Goal: Task Accomplishment & Management: Manage account settings

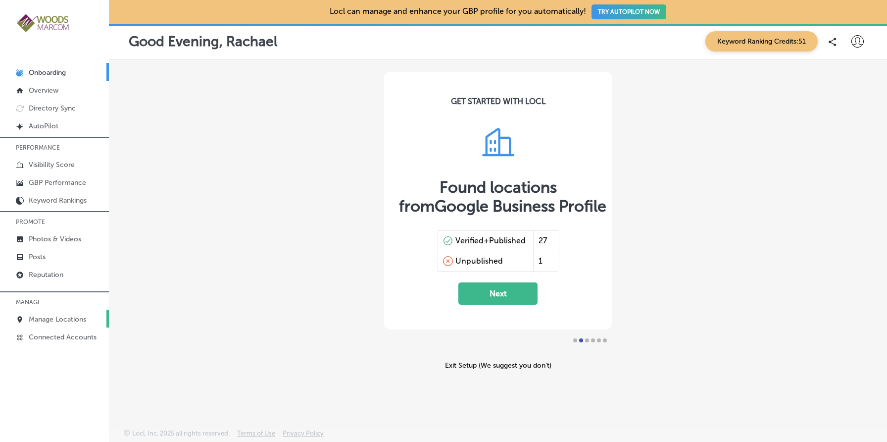
click at [66, 315] on p "Manage Locations" at bounding box center [57, 319] width 57 height 8
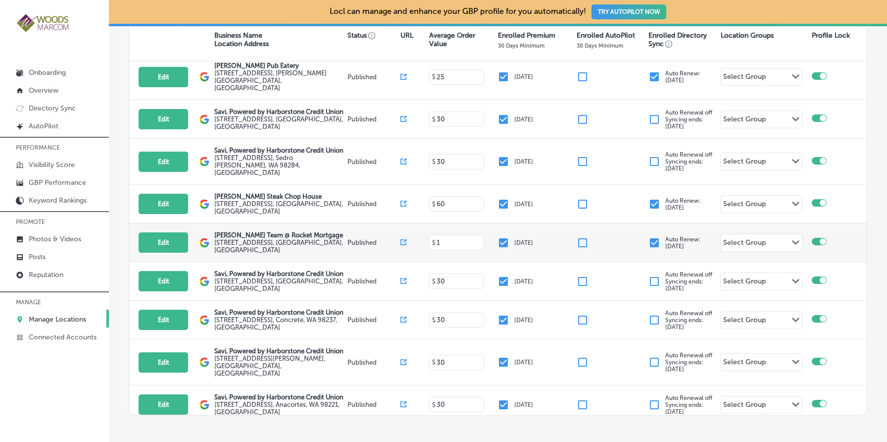
scroll to position [204, 0]
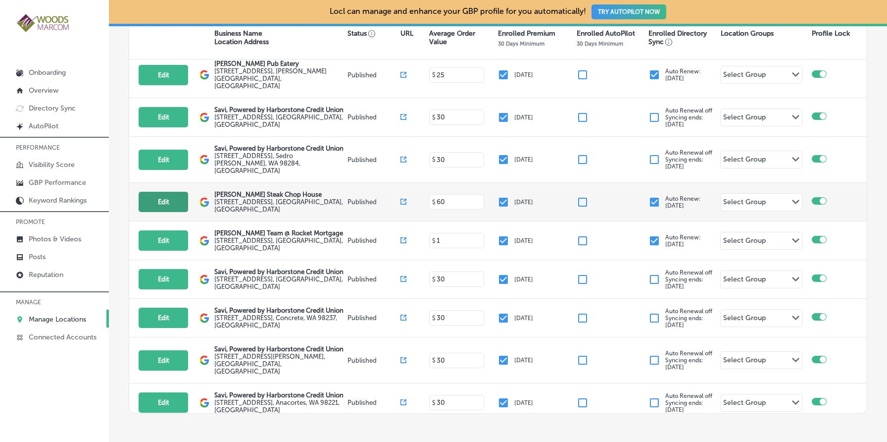
click at [165, 192] on button "Edit" at bounding box center [164, 202] width 50 height 20
select select "US"
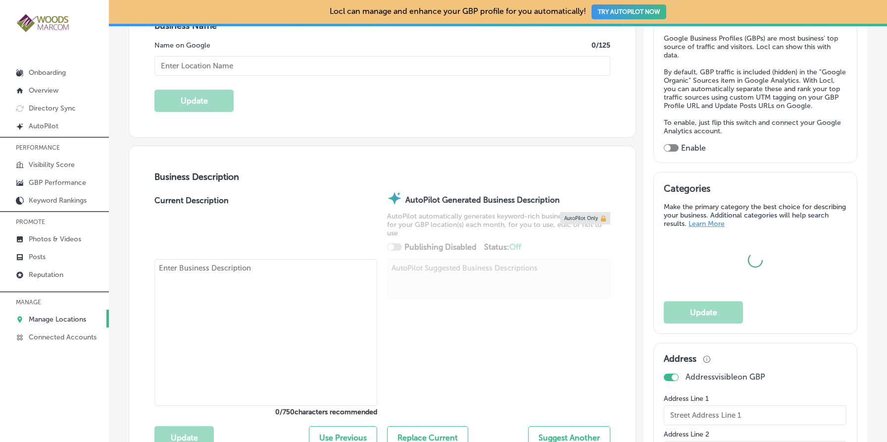
scroll to position [221, 0]
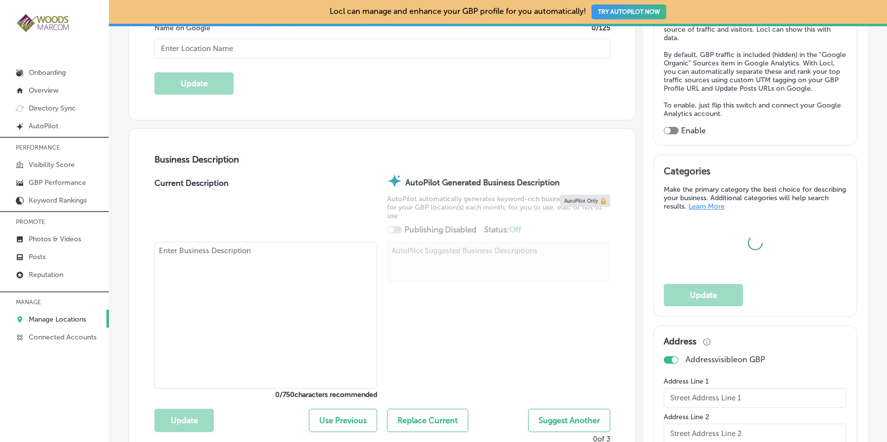
type textarea "Welcome to [PERSON_NAME] Steak & Chop House, a cherished family-owned restauran…"
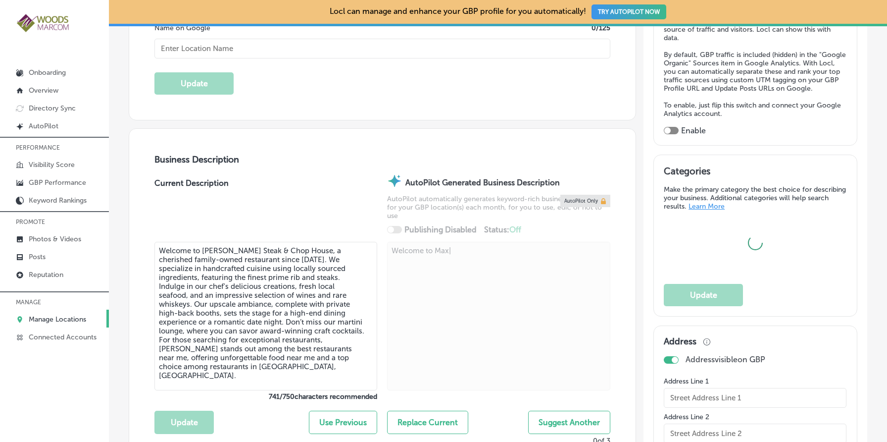
type textarea "Welcome to Max |"
type input "[STREET_ADDRESS]"
type input "[GEOGRAPHIC_DATA][PERSON_NAME]"
type input "98273"
type input "US"
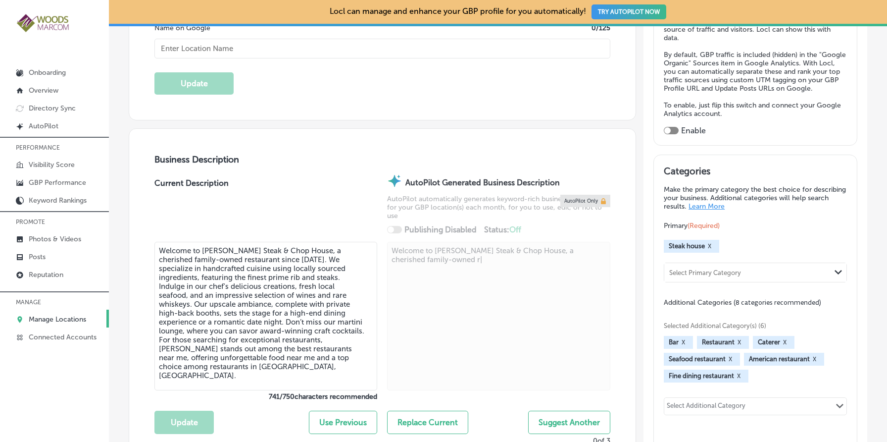
type textarea "Welcome to [PERSON_NAME] Steak & Chop House, a cherished family-owned re|"
checkbox input "true"
type input "[URL][DOMAIN_NAME]"
type textarea "Welcome to [PERSON_NAME] Steak & Chop House, a cherished family-owned restau|"
type input "[PERSON_NAME] Steak Chop House"
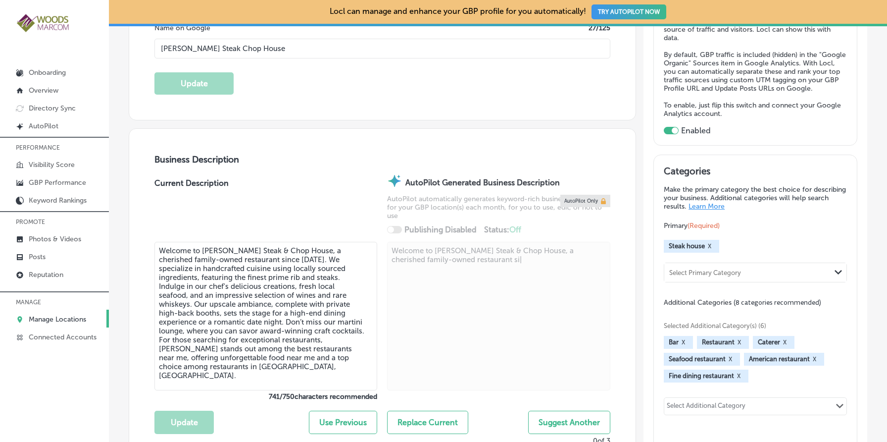
type textarea "Welcome to [PERSON_NAME] Steak & Chop House, a cherished family-owned restauran…"
type input "[PHONE_NUMBER]"
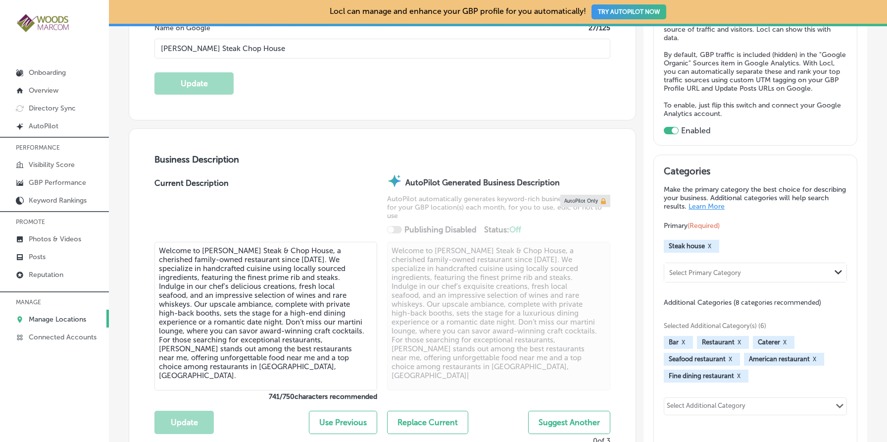
type textarea "Welcome to [PERSON_NAME] Steak & Chop House, a cherished family-owned restauran…"
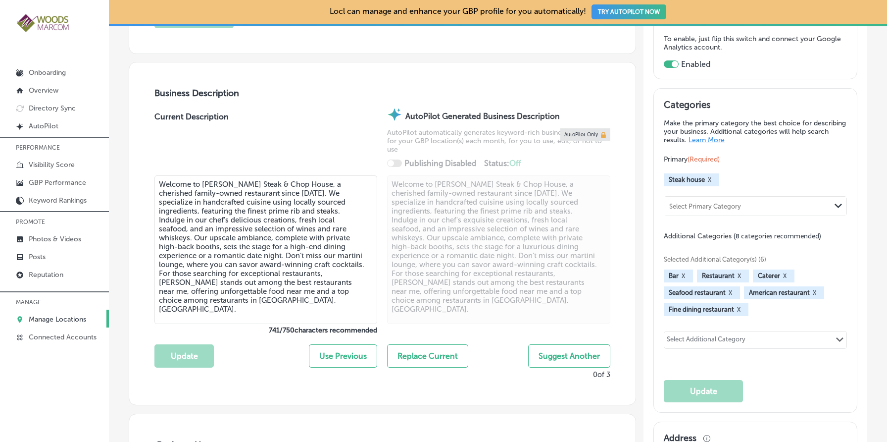
scroll to position [0, 0]
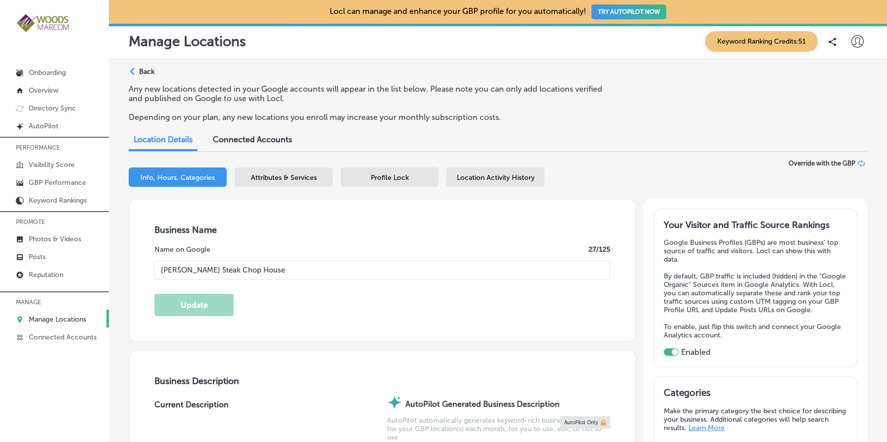
click at [491, 184] on div "Location Activity History" at bounding box center [496, 176] width 98 height 19
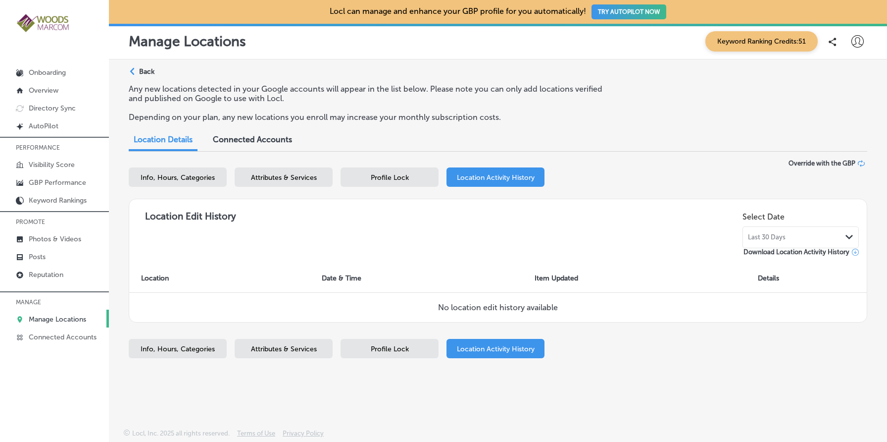
click at [791, 241] on div "Last 30 Days Path Created with Sketch." at bounding box center [801, 237] width 116 height 22
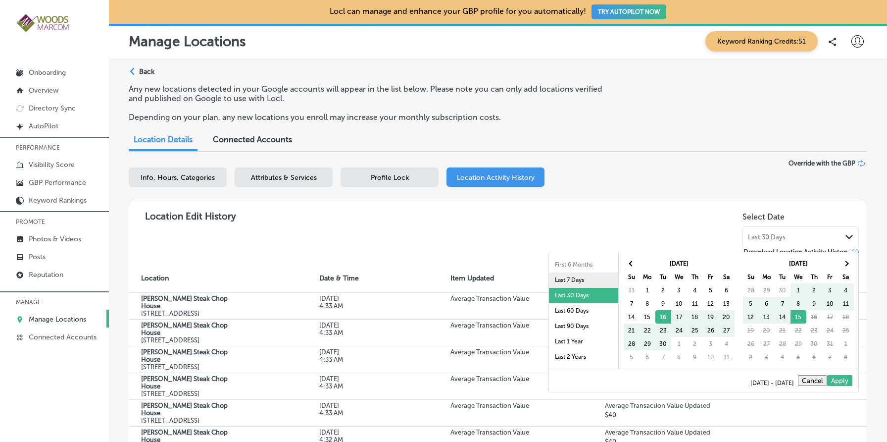
scroll to position [47, 0]
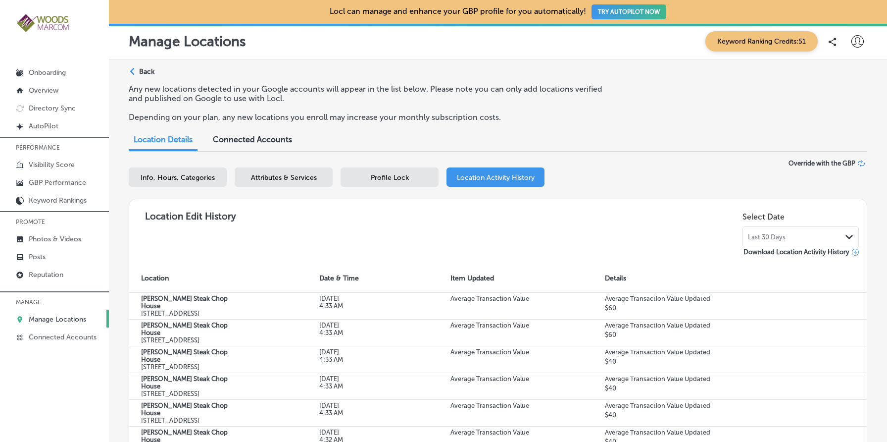
click at [495, 251] on div "Location Edit History Select Date Last 30 Days Path Created with Sketch. Downlo…" at bounding box center [498, 232] width 722 height 50
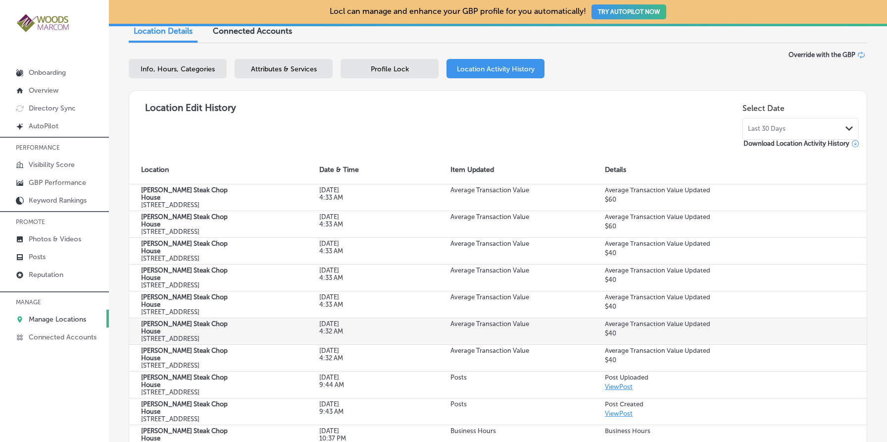
scroll to position [107, 0]
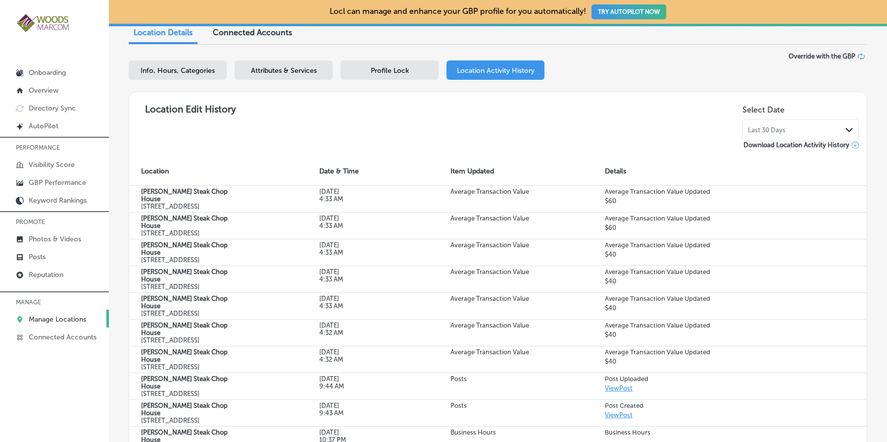
click at [799, 130] on div "Last 30 Days Path Created with Sketch." at bounding box center [800, 130] width 105 height 8
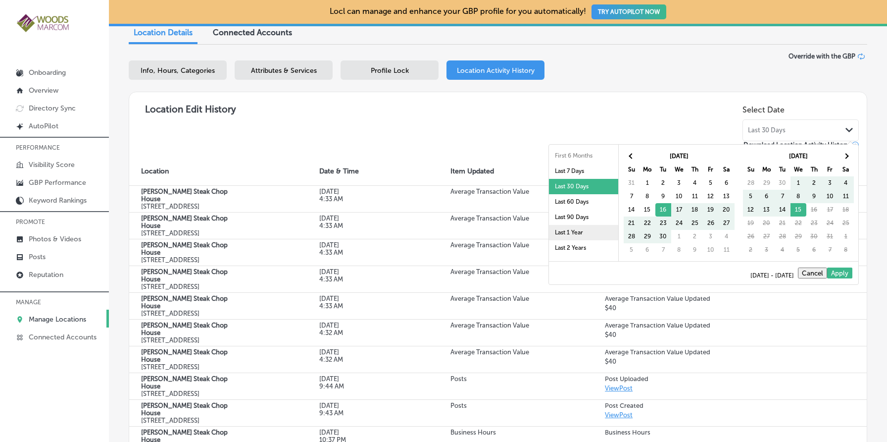
click at [585, 234] on li "Last 1 Year" at bounding box center [583, 232] width 69 height 15
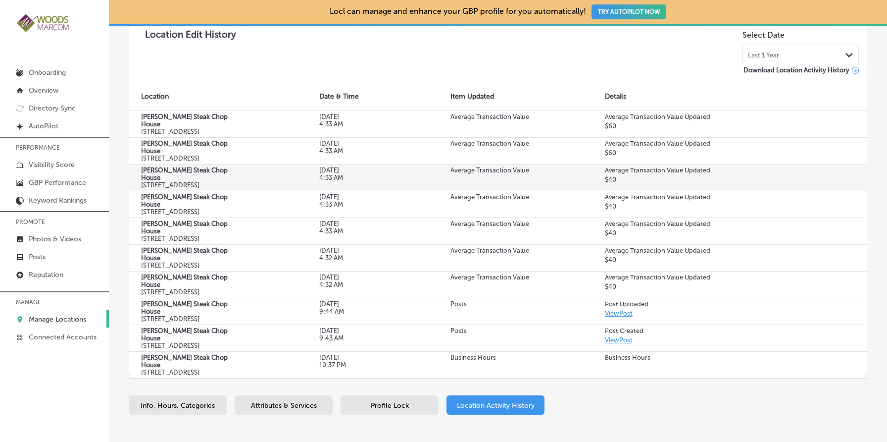
scroll to position [241, 0]
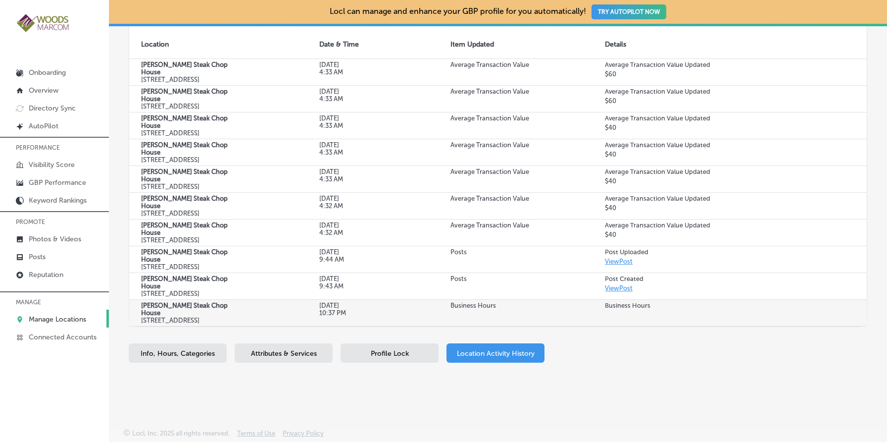
click at [565, 312] on td "Business Hours" at bounding box center [516, 312] width 154 height 27
click at [301, 312] on th "[PERSON_NAME] Steak Chop House [STREET_ADDRESS]" at bounding box center [218, 312] width 178 height 27
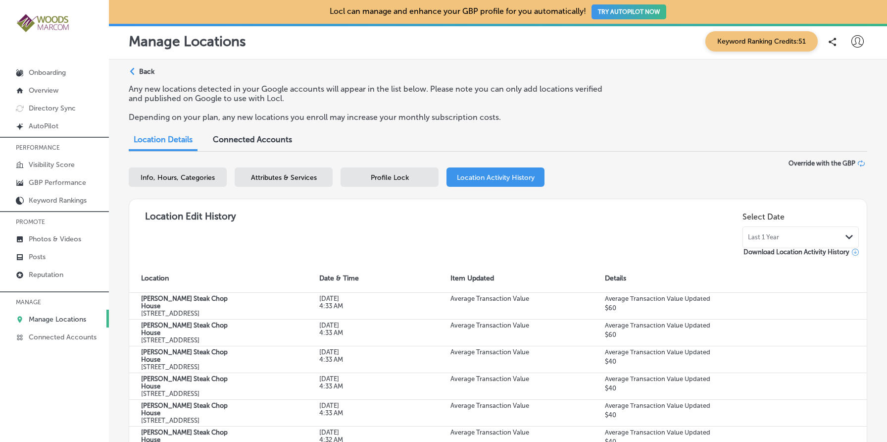
scroll to position [0, 0]
click at [146, 71] on p "Back" at bounding box center [146, 71] width 15 height 8
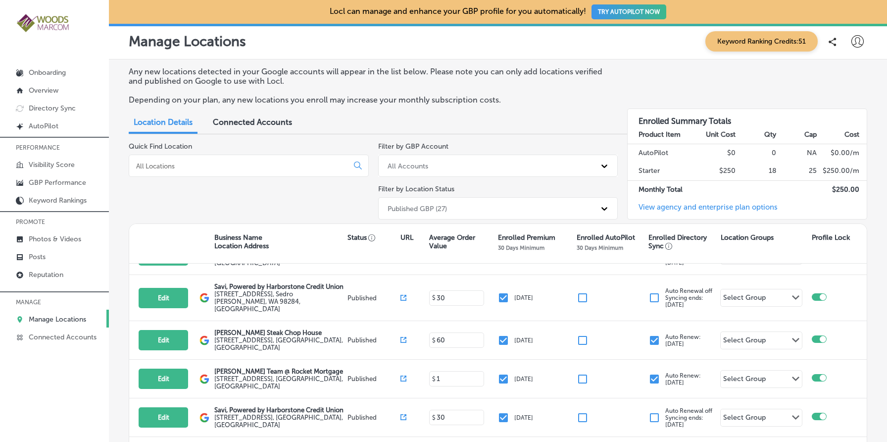
scroll to position [298, 0]
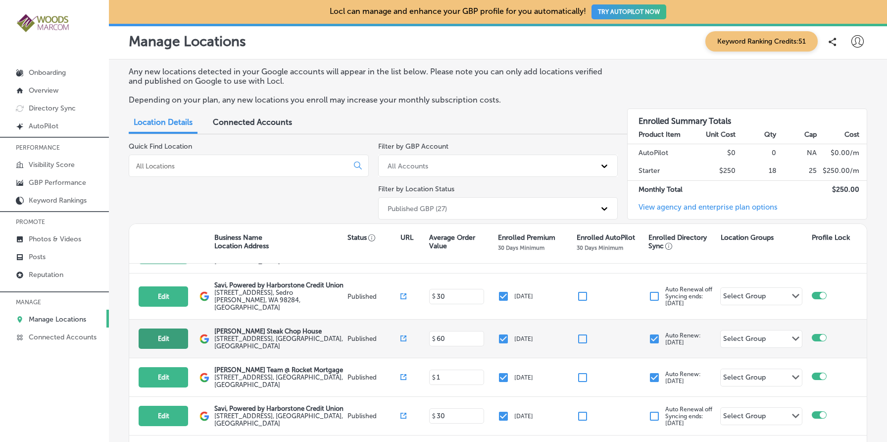
click at [164, 328] on button "Edit" at bounding box center [164, 338] width 50 height 20
select select "US"
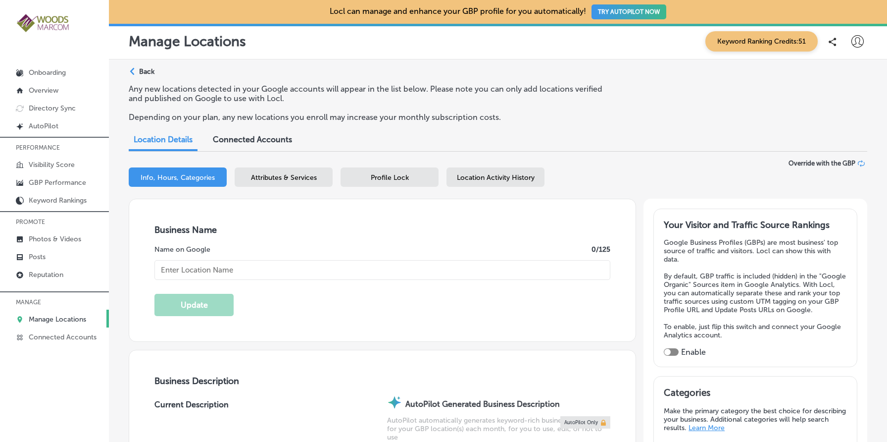
type input "[PERSON_NAME] Steak Chop House"
type textarea "Welcome|"
type input "[STREET_ADDRESS]"
type input "[GEOGRAPHIC_DATA][PERSON_NAME]"
type input "98273"
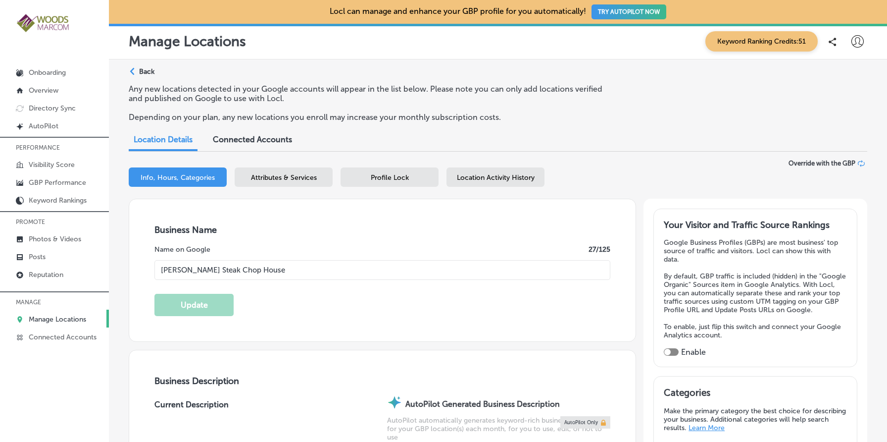
type input "US"
type textarea "Welcome |"
type input "[URL][DOMAIN_NAME]"
type textarea "Welcome to [PERSON_NAME] Steak & Chop House, a|"
checkbox input "true"
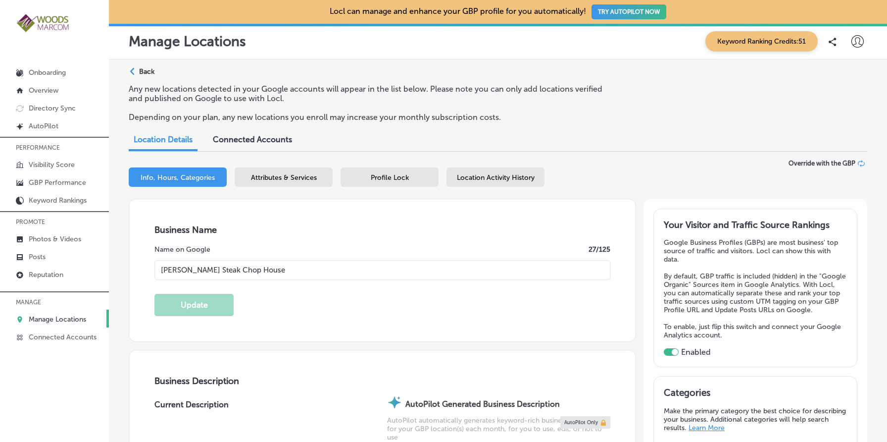
type textarea "Welcome to [PERSON_NAME] Steak & Chop House, a [PERSON_NAME]|"
type textarea "Welcome to [PERSON_NAME] Steak & Chop House, a cherished family-owned restauran…"
type textarea "Welcome to [PERSON_NAME] Steak & Chop House, a cherish|"
type input "[PHONE_NUMBER]"
type textarea "Welcome to [PERSON_NAME] Steak & Chop House, a cherished family-owned restauran…"
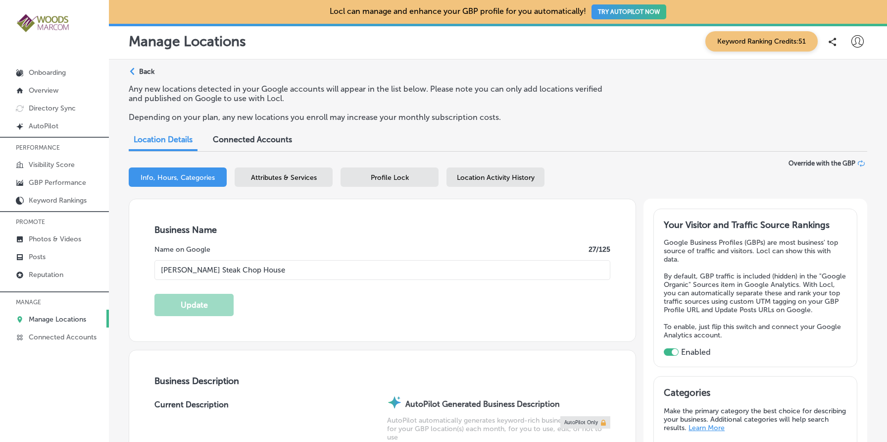
click at [489, 170] on div "Location Activity History" at bounding box center [496, 176] width 98 height 19
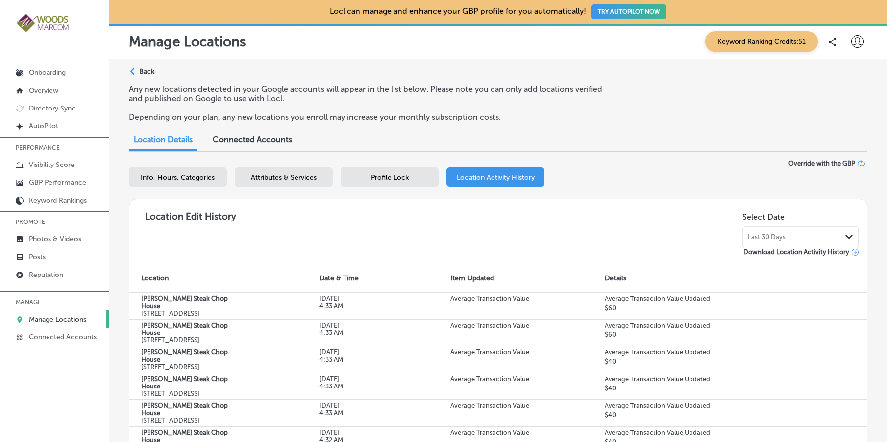
click at [776, 242] on div "Last 30 Days Path Created with Sketch." at bounding box center [801, 237] width 116 height 22
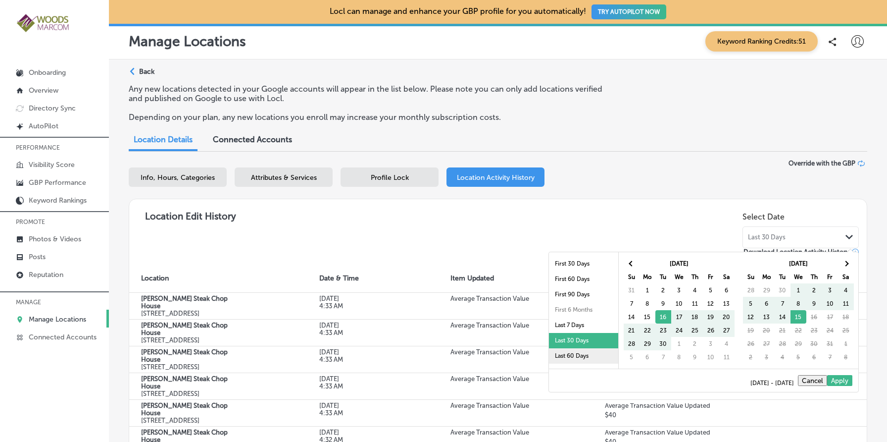
click at [571, 360] on li "Last 60 Days" at bounding box center [583, 355] width 69 height 15
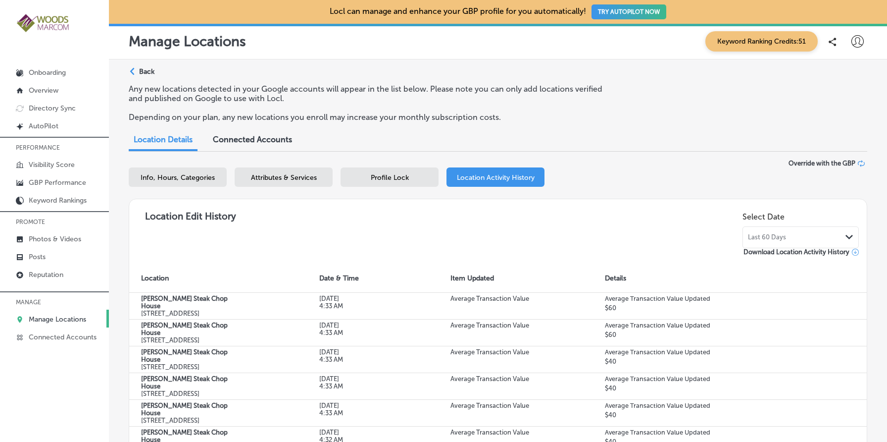
click at [591, 242] on div "Location Edit History Select Date Last 60 Days Path Created with Sketch. Downlo…" at bounding box center [498, 232] width 722 height 50
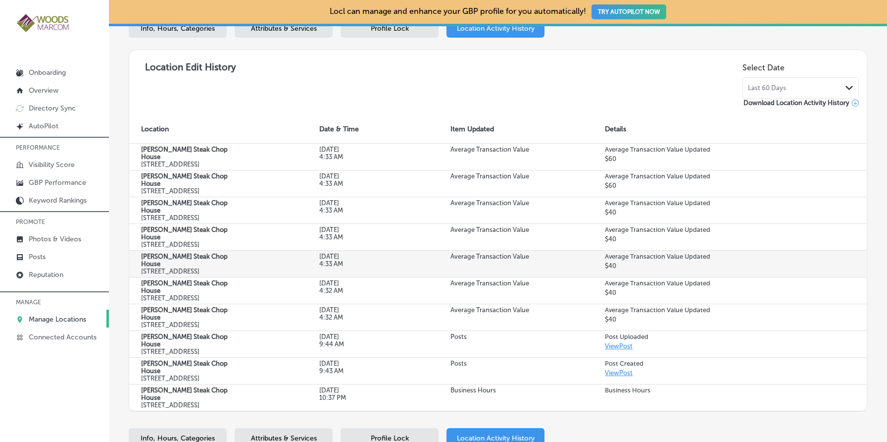
scroll to position [107, 0]
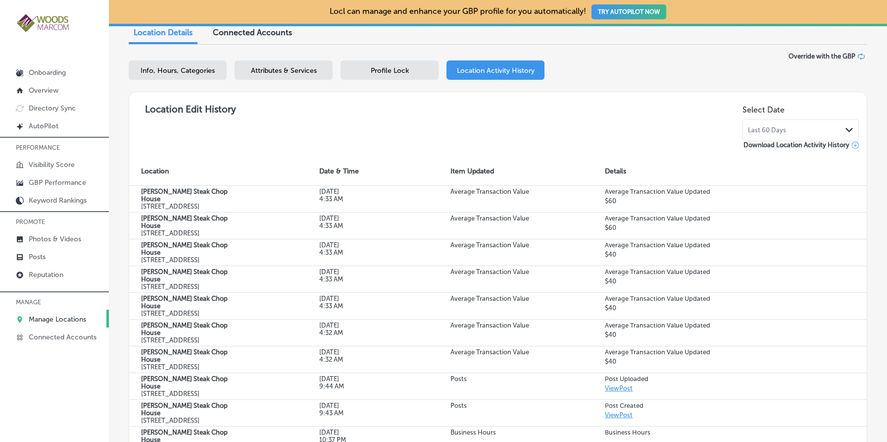
click at [822, 142] on span "Download Location Activity History" at bounding box center [797, 144] width 106 height 7
click at [780, 34] on div "Location Details Connected Accounts" at bounding box center [498, 34] width 739 height 22
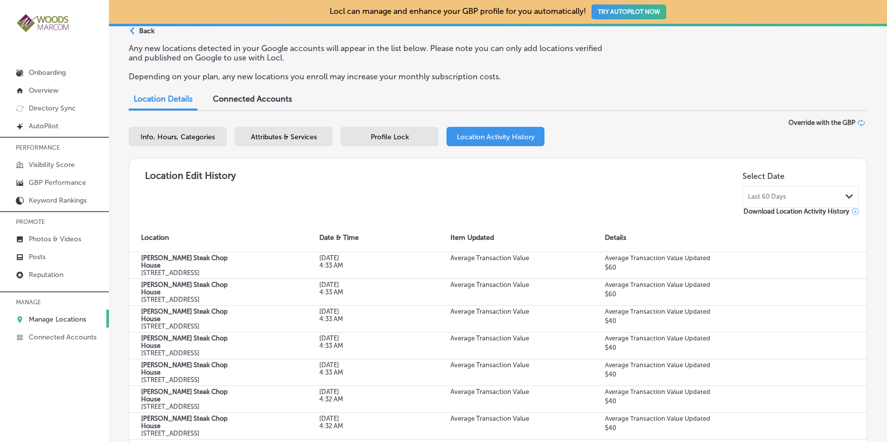
scroll to position [38, 0]
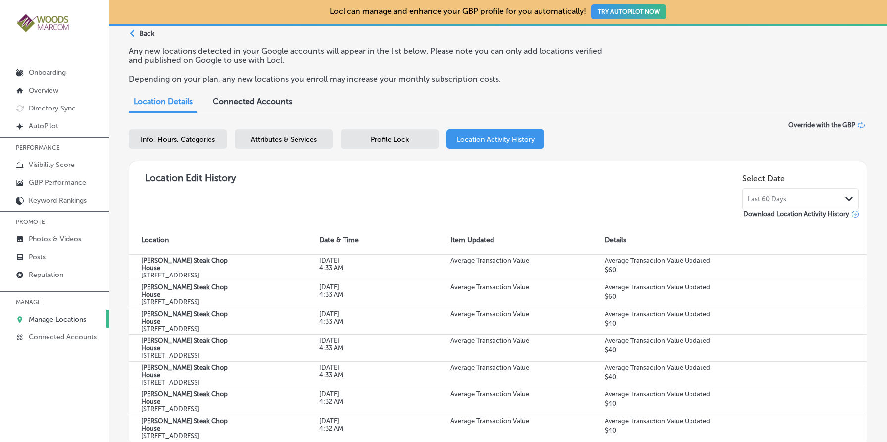
click at [821, 195] on div "Last 60 Days Path Created with Sketch." at bounding box center [800, 199] width 105 height 8
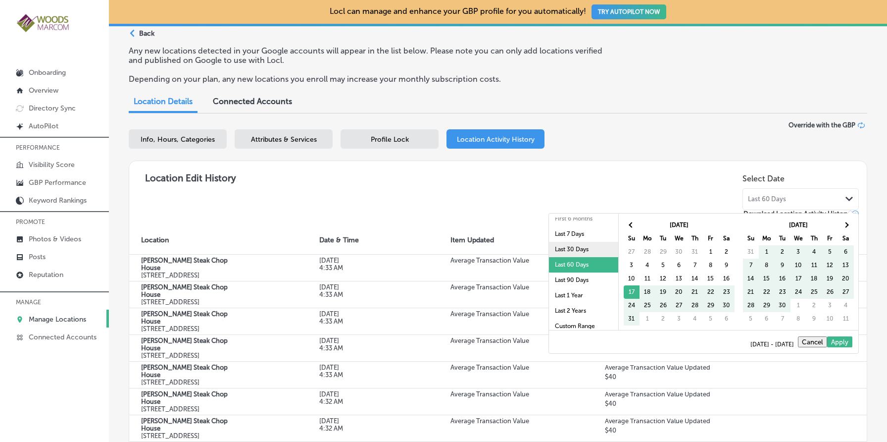
scroll to position [57, 0]
click at [584, 277] on li "Last 90 Days" at bounding box center [583, 274] width 69 height 15
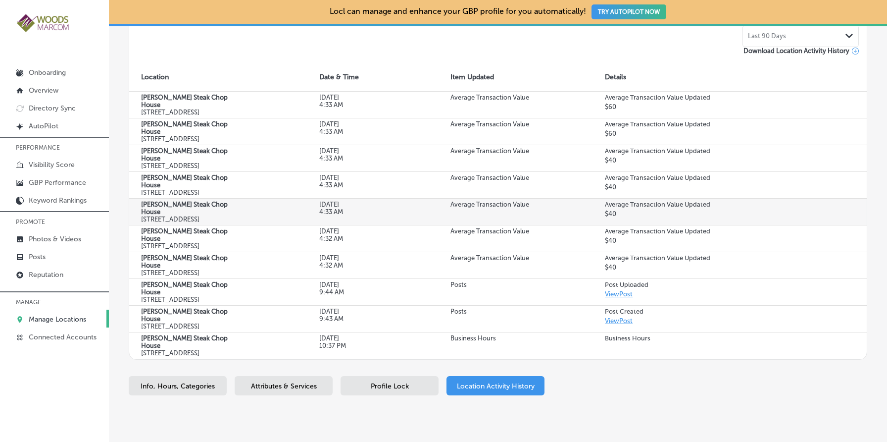
scroll to position [241, 0]
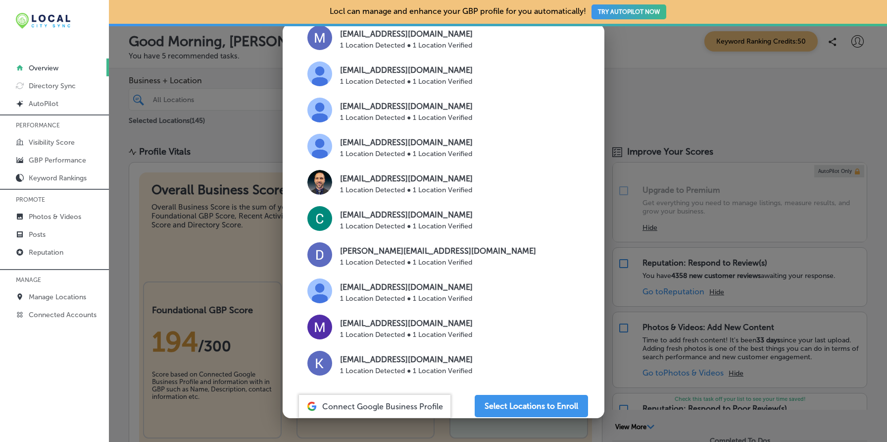
scroll to position [593, 0]
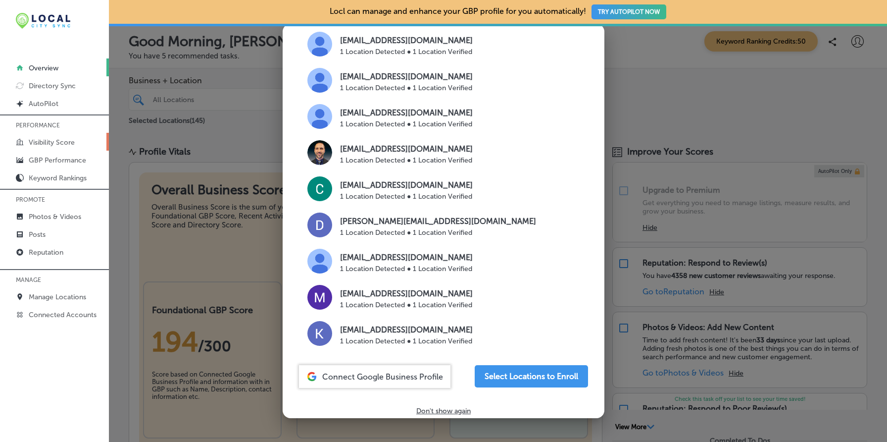
click at [56, 137] on link "Visibility Score" at bounding box center [54, 142] width 109 height 18
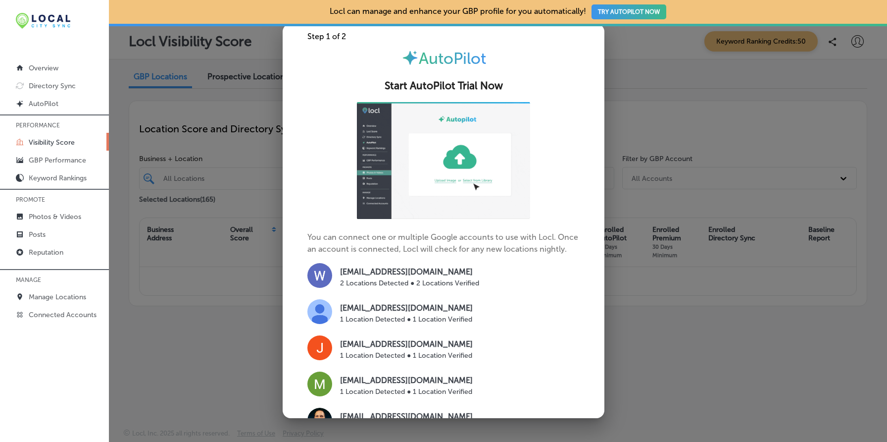
scroll to position [593, 0]
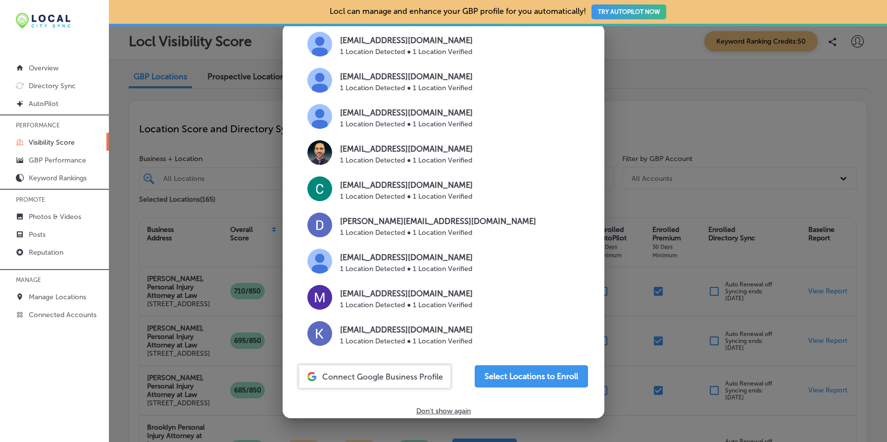
click at [434, 407] on p "Don't show again" at bounding box center [443, 411] width 54 height 8
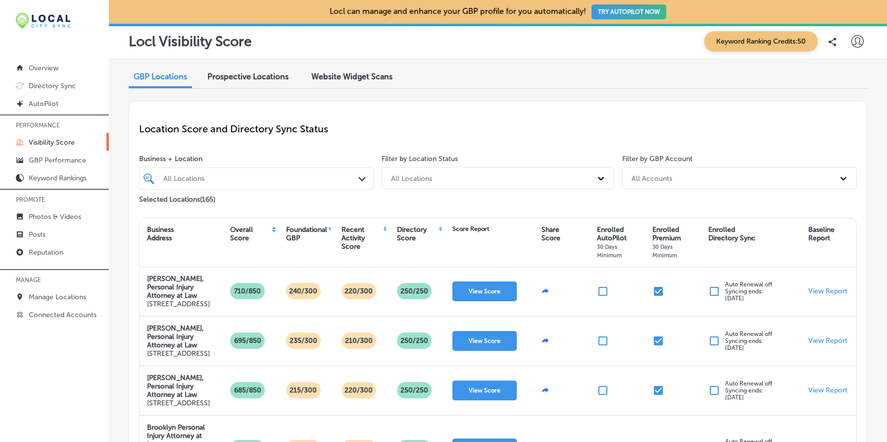
click at [351, 82] on div "Website Widget Scans" at bounding box center [352, 77] width 96 height 21
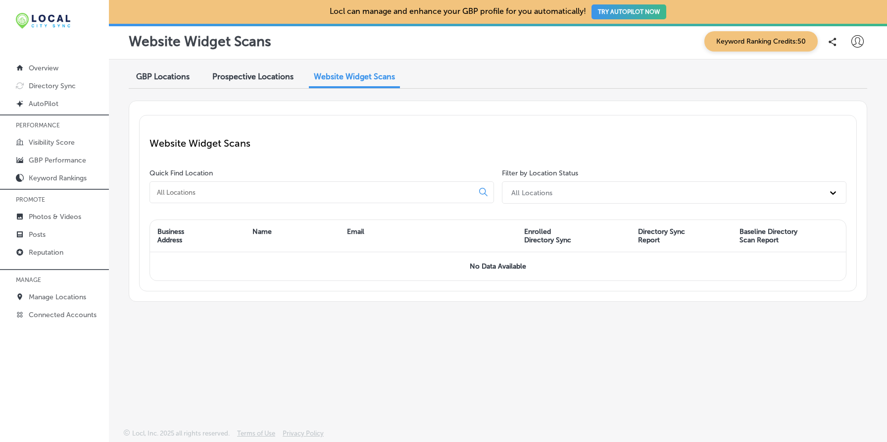
click at [272, 78] on span "Prospective Locations" at bounding box center [252, 76] width 81 height 9
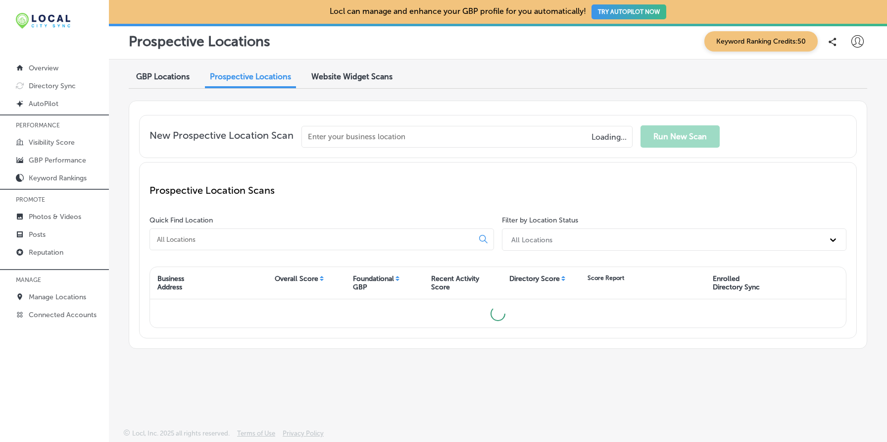
click at [173, 73] on span "GBP Locations" at bounding box center [162, 76] width 53 height 9
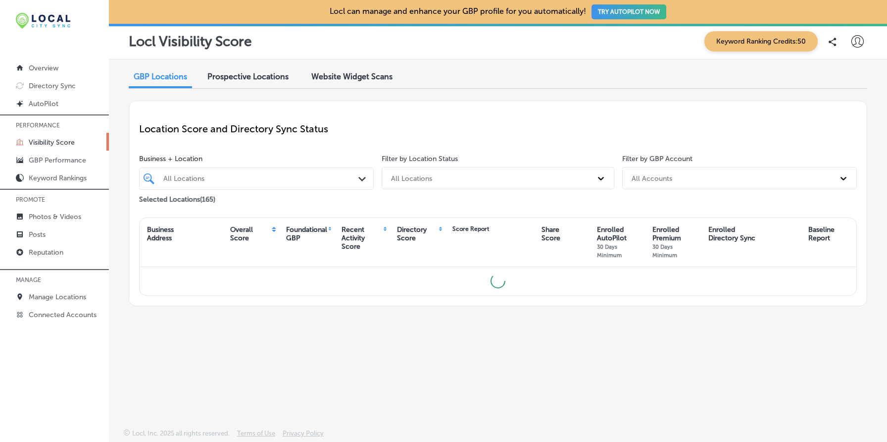
click at [706, 142] on div "Location Score and Directory Sync Status" at bounding box center [498, 129] width 718 height 36
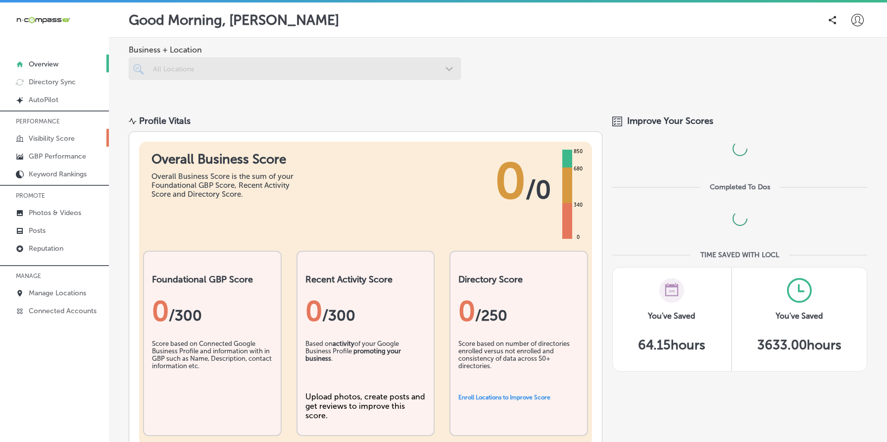
click at [48, 138] on p "Visibility Score" at bounding box center [52, 138] width 46 height 8
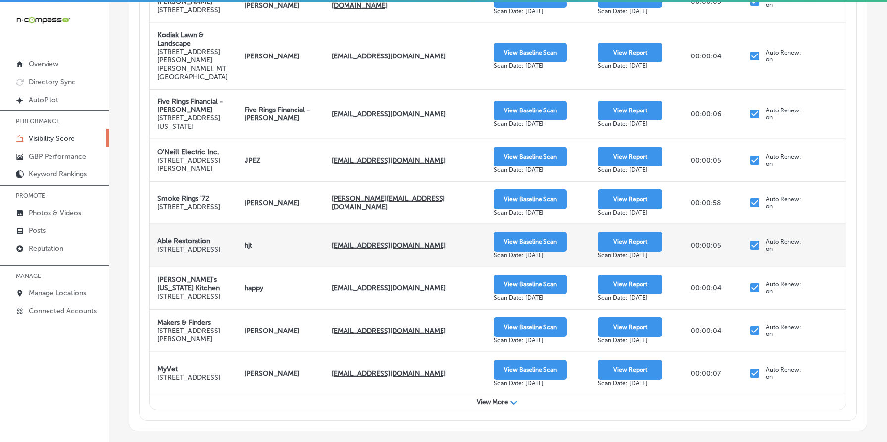
scroll to position [428, 0]
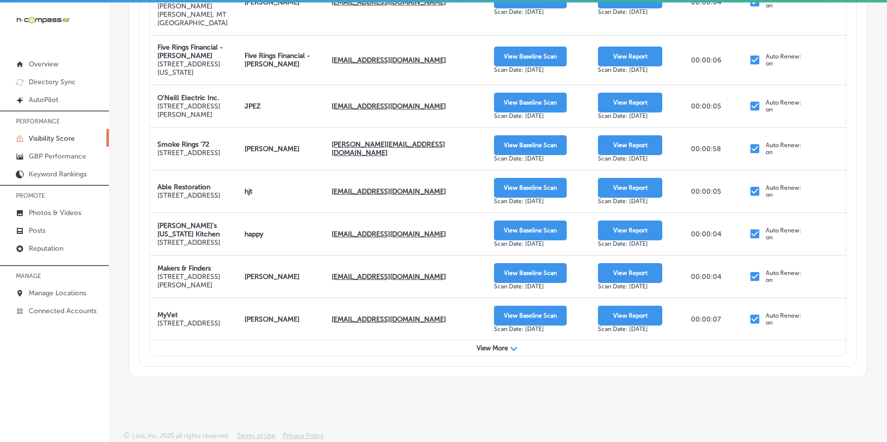
click at [479, 347] on span "View More" at bounding box center [492, 347] width 31 height 7
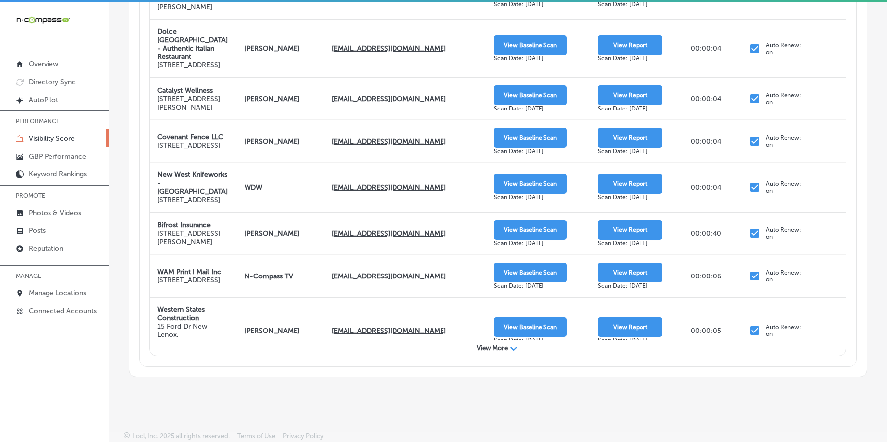
scroll to position [0, 0]
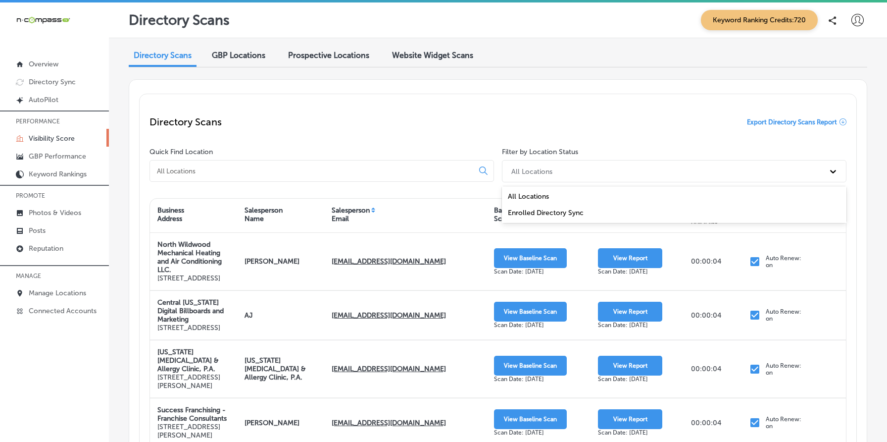
click at [534, 173] on div "All Locations" at bounding box center [532, 171] width 41 height 8
click at [528, 122] on div "Directory Scans Export Directory Scans Report" at bounding box center [498, 122] width 697 height 36
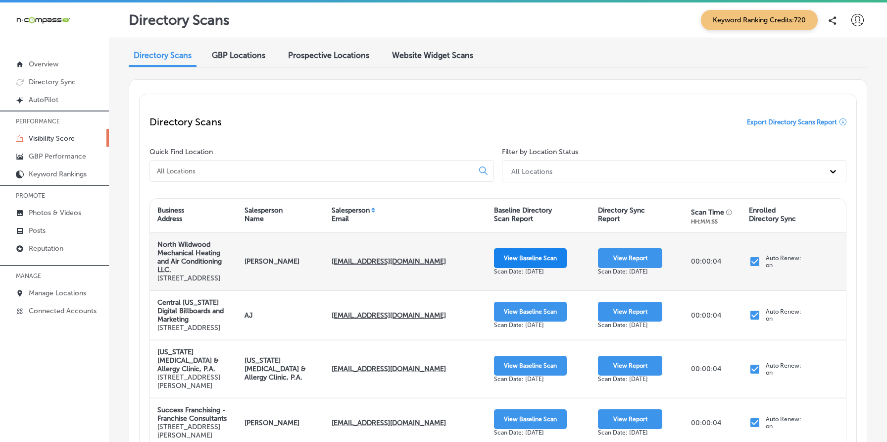
click at [537, 259] on button "View Baseline Scan" at bounding box center [530, 258] width 73 height 20
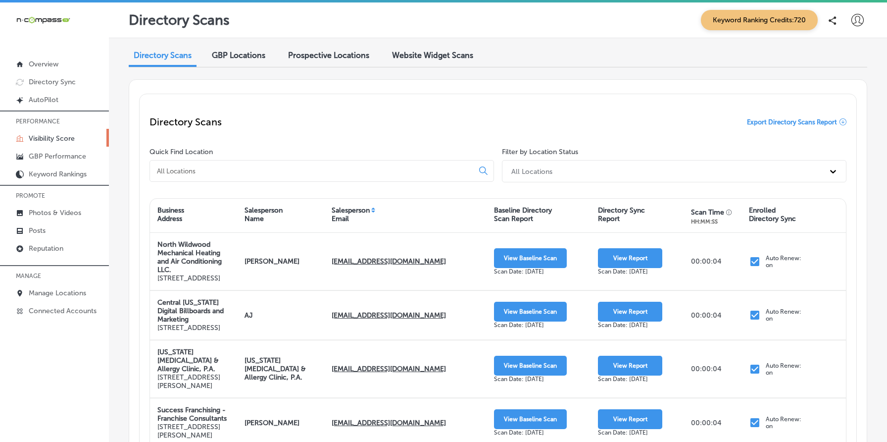
click at [336, 55] on span "Prospective Locations" at bounding box center [328, 55] width 81 height 9
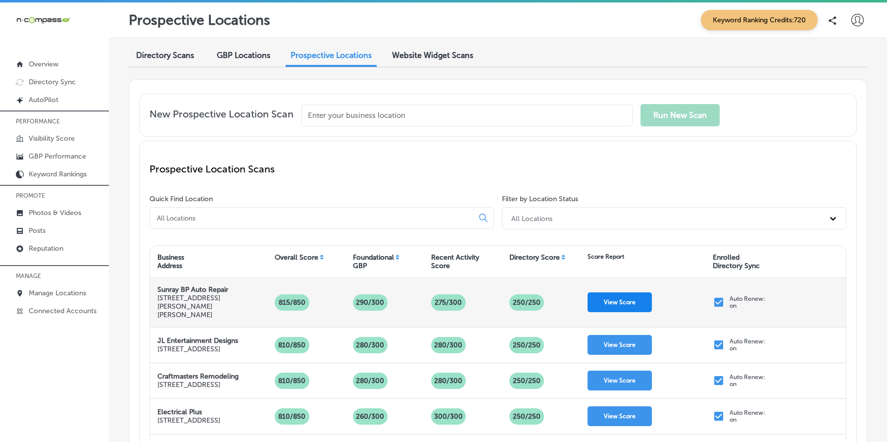
click at [624, 297] on button "View Score" at bounding box center [620, 302] width 64 height 20
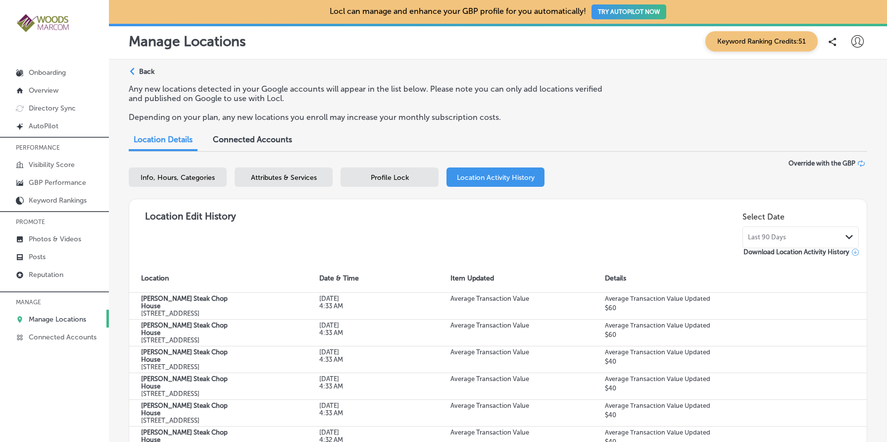
scroll to position [241, 0]
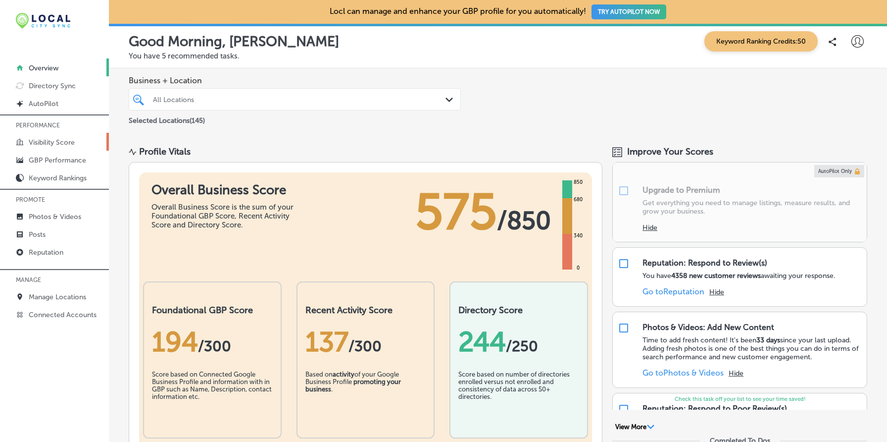
click at [54, 136] on link "Visibility Score" at bounding box center [54, 142] width 109 height 18
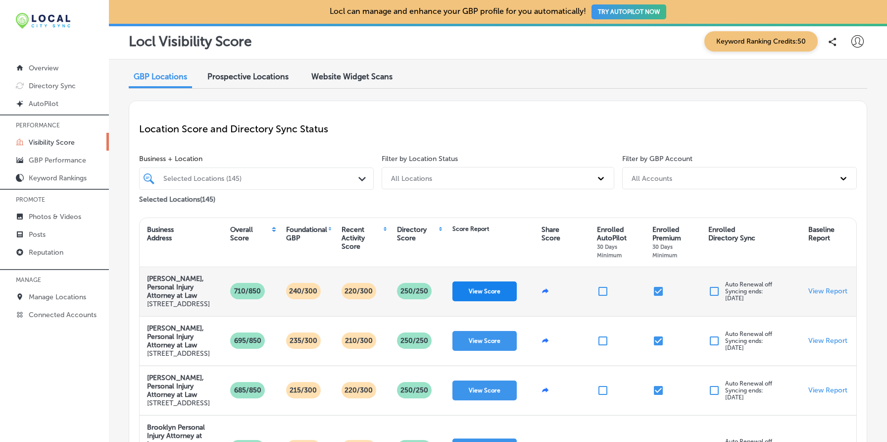
click at [498, 300] on button "View Score" at bounding box center [485, 291] width 64 height 20
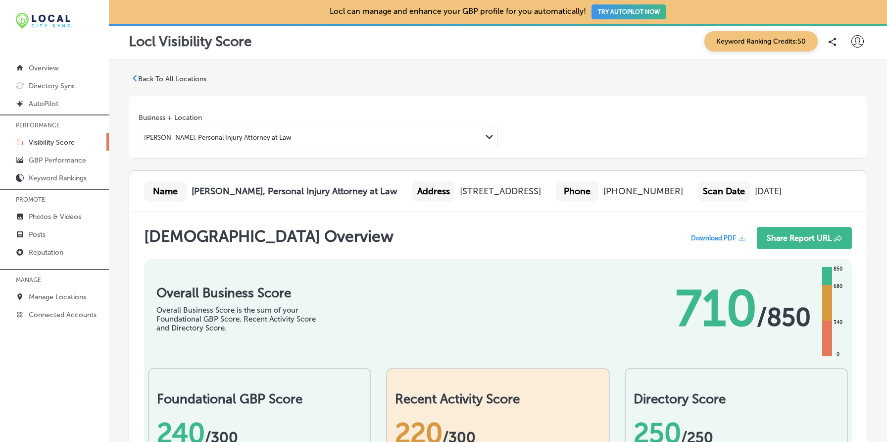
click at [422, 300] on div "Overall Business Score Overall Business Score is the sum of your Foundational G…" at bounding box center [498, 303] width 708 height 89
